Goal: Register for event/course

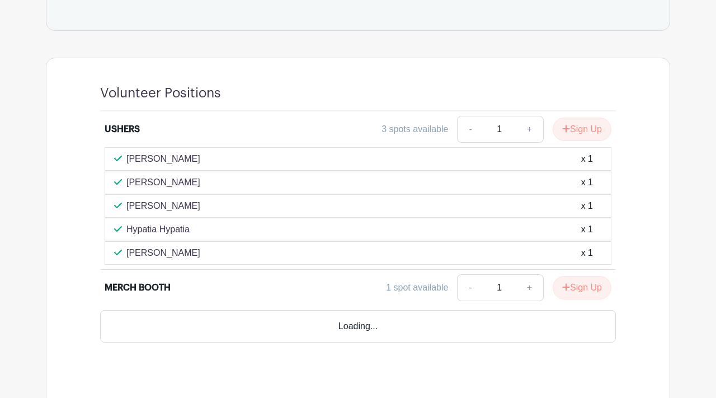
scroll to position [741, 0]
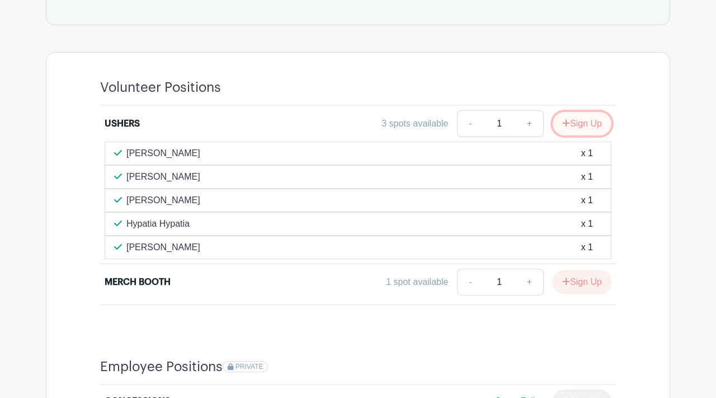
click at [580, 119] on button "Sign Up" at bounding box center [581, 123] width 59 height 23
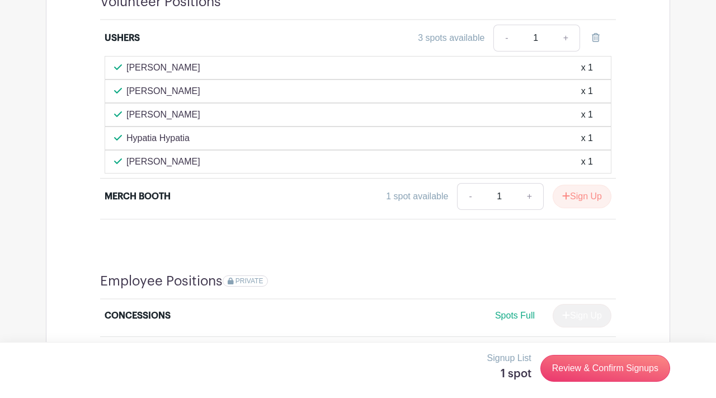
scroll to position [827, 0]
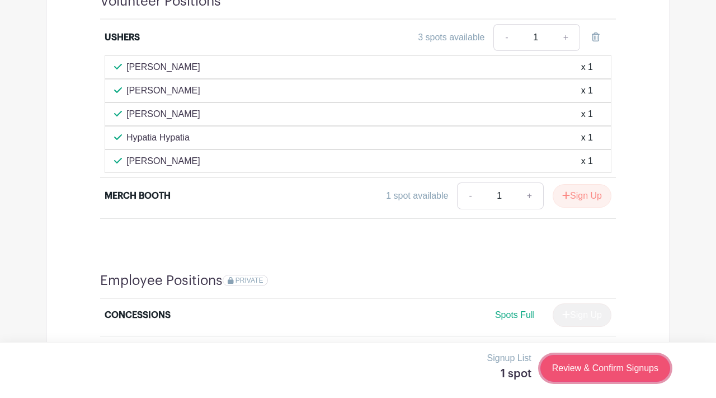
click at [583, 367] on link "Review & Confirm Signups" at bounding box center [605, 367] width 130 height 27
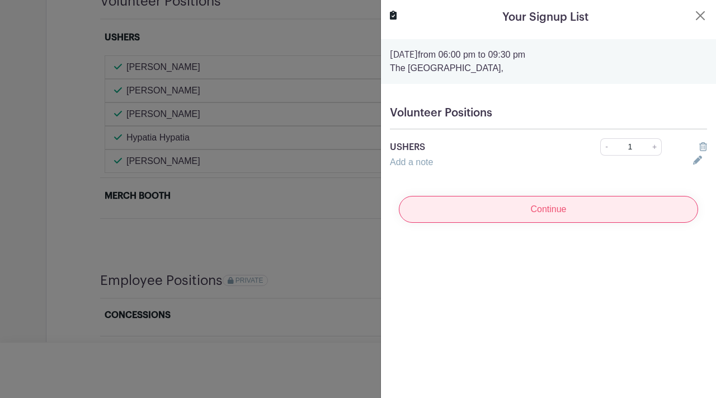
click at [547, 203] on input "Continue" at bounding box center [548, 209] width 299 height 27
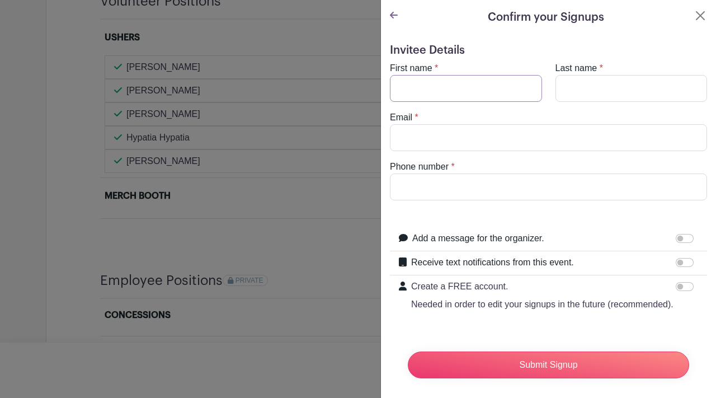
click at [436, 83] on input "First name" at bounding box center [466, 88] width 152 height 27
type input "[PERSON_NAME]"
type input "[DOMAIN_NAME][EMAIL_ADDRESS][PERSON_NAME][DOMAIN_NAME]"
type input "5038526002"
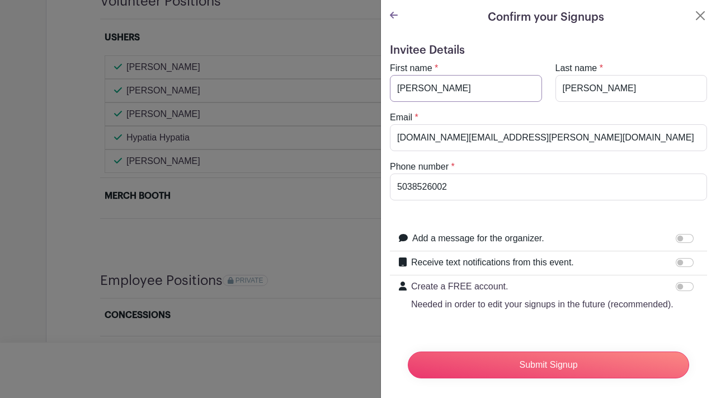
scroll to position [7, 0]
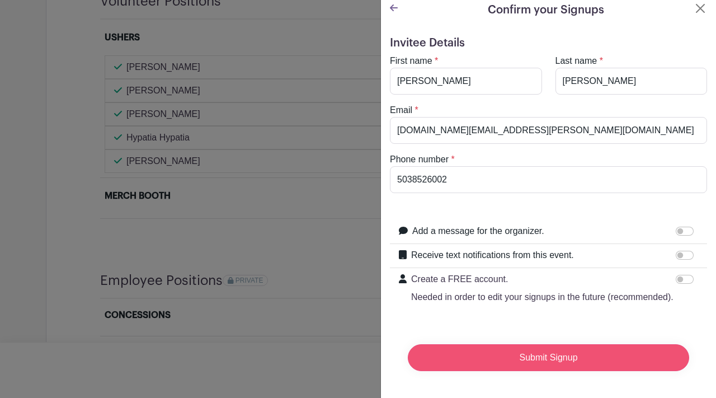
click at [493, 353] on input "Submit Signup" at bounding box center [548, 357] width 281 height 27
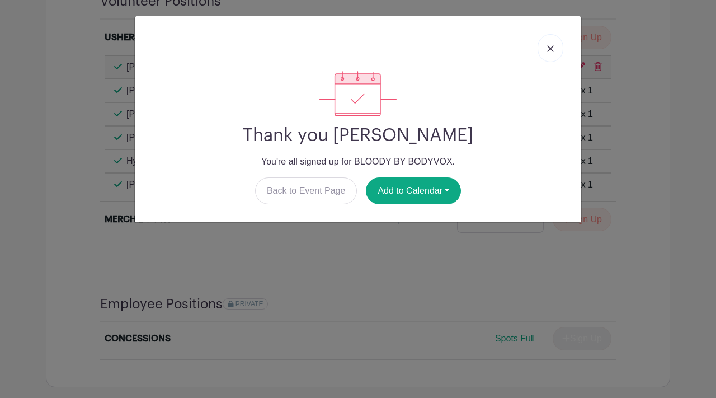
click at [550, 45] on img at bounding box center [550, 48] width 7 height 7
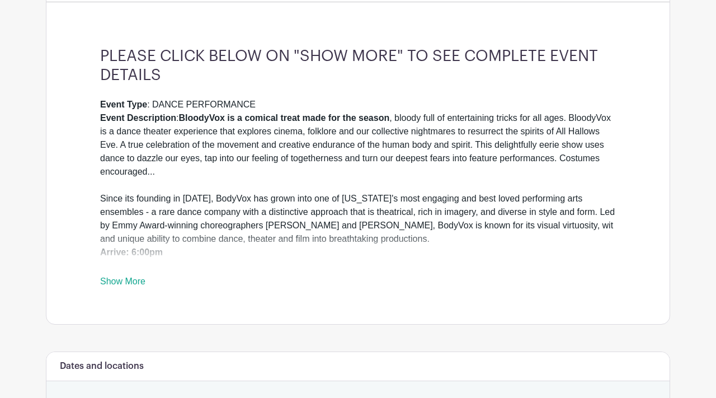
scroll to position [261, 0]
